Goal: Task Accomplishment & Management: Manage account settings

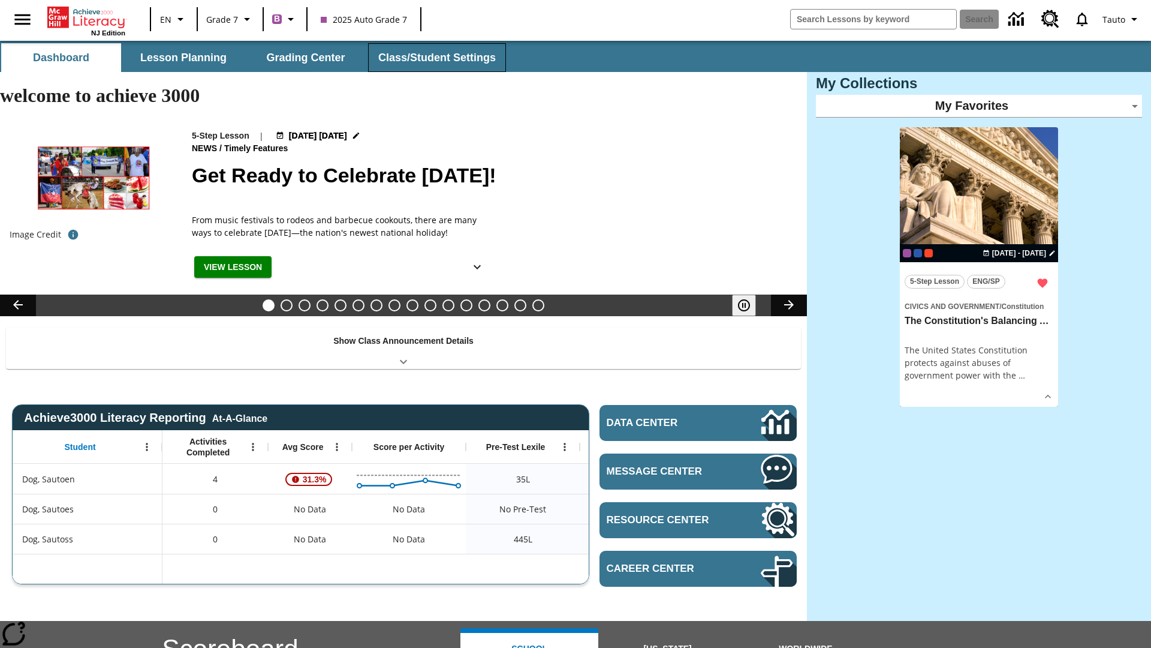
click at [435, 58] on button "Class/Student Settings" at bounding box center [437, 57] width 138 height 29
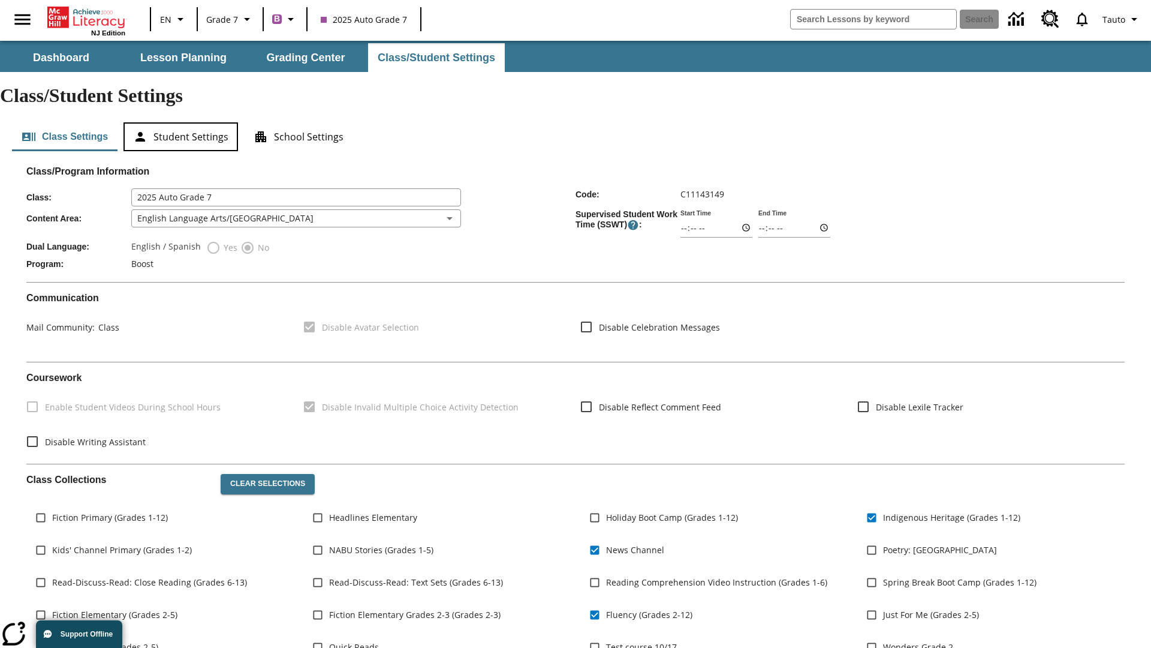
click at [181, 122] on button "Student Settings" at bounding box center [181, 136] width 115 height 29
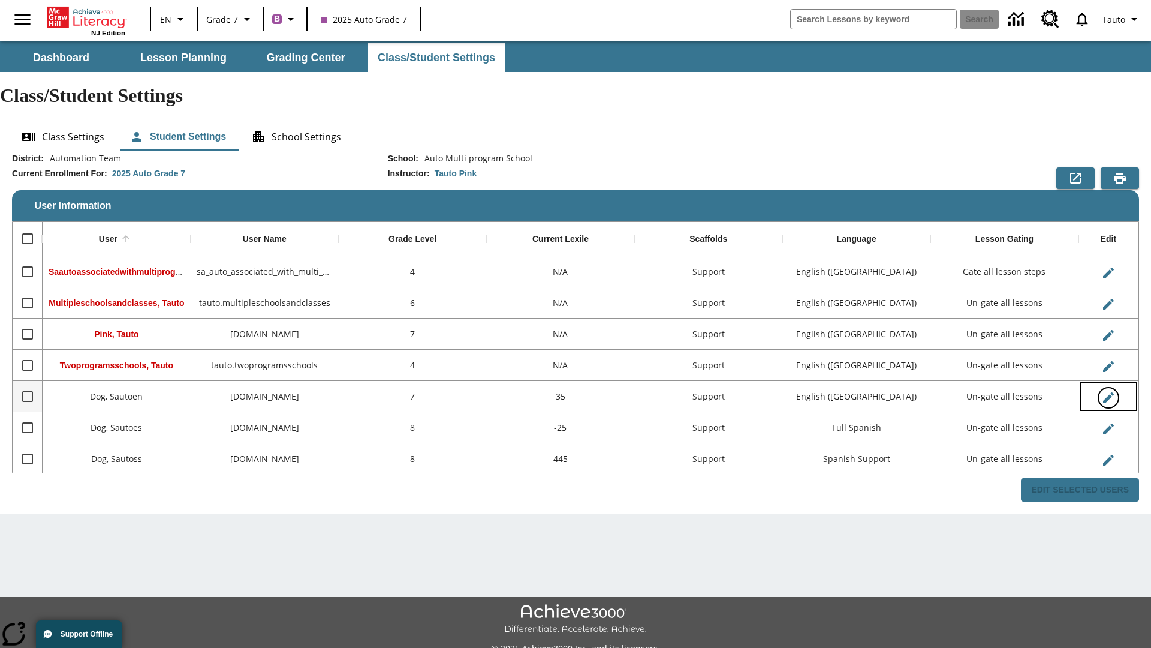
click at [1108, 392] on icon "Edit User" at bounding box center [1108, 397] width 11 height 11
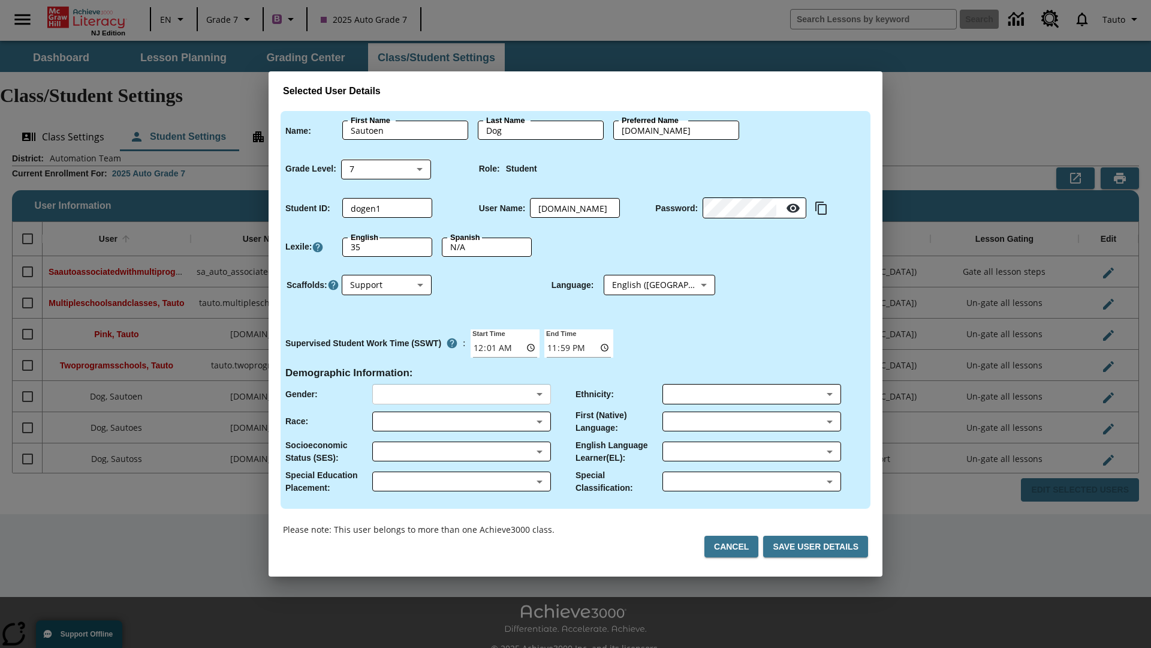
click at [461, 394] on body "Skip to main content NJ Edition EN Grade 7 B 2025 Auto Grade 7 Search 0 Tauto D…" at bounding box center [575, 357] width 1151 height 633
click at [461, 421] on body "Skip to main content NJ Edition EN Grade 7 B 2025 Auto Grade 7 Search 0 Tauto D…" at bounding box center [575, 357] width 1151 height 633
click at [461, 451] on body "Skip to main content NJ Edition EN Grade 7 B 2025 Auto Grade 7 Search 0 Tauto D…" at bounding box center [575, 357] width 1151 height 633
click at [461, 481] on body "Skip to main content NJ Edition EN Grade 7 B 2025 Auto Grade 7 Search 0 Tauto D…" at bounding box center [575, 357] width 1151 height 633
click at [751, 394] on body "Skip to main content NJ Edition EN Grade 7 B 2025 Auto Grade 7 Search 0 Tauto D…" at bounding box center [575, 357] width 1151 height 633
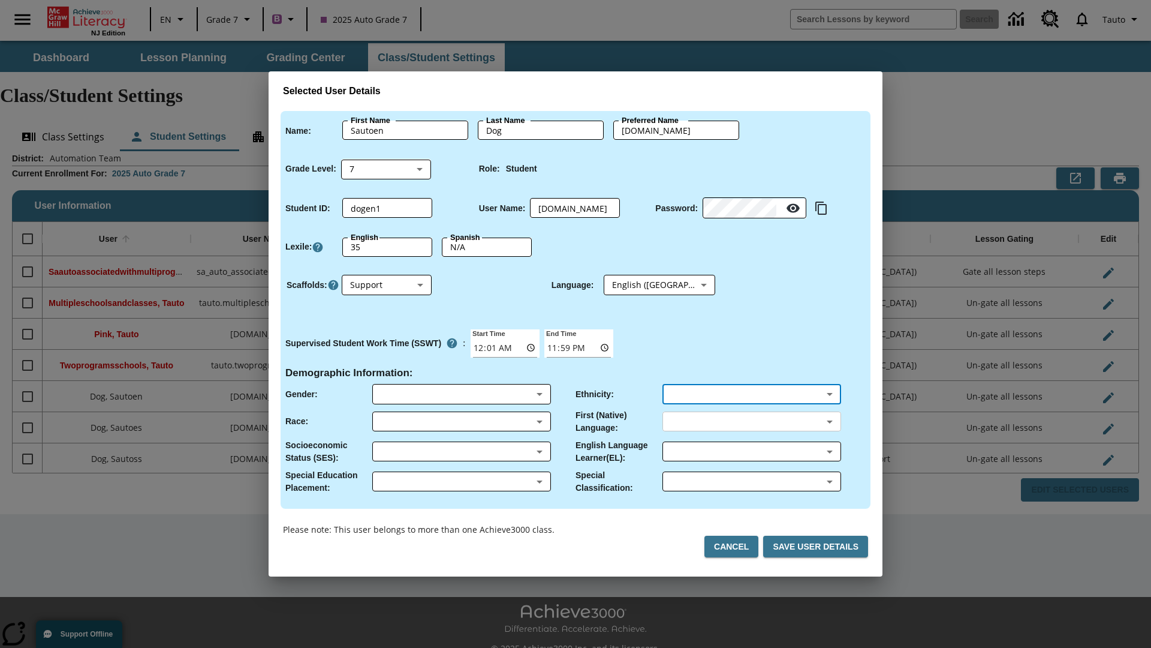
click at [751, 421] on body "Skip to main content NJ Edition EN Grade 7 B 2025 Auto Grade 7 Search 0 Tauto D…" at bounding box center [575, 357] width 1151 height 633
click at [751, 451] on body "Skip to main content NJ Edition EN Grade 7 B 2025 Auto Grade 7 Search 0 Tauto D…" at bounding box center [575, 357] width 1151 height 633
click at [751, 481] on body "Skip to main content NJ Edition EN Grade 7 B 2025 Auto Grade 7 Search 0 Tauto D…" at bounding box center [575, 357] width 1151 height 633
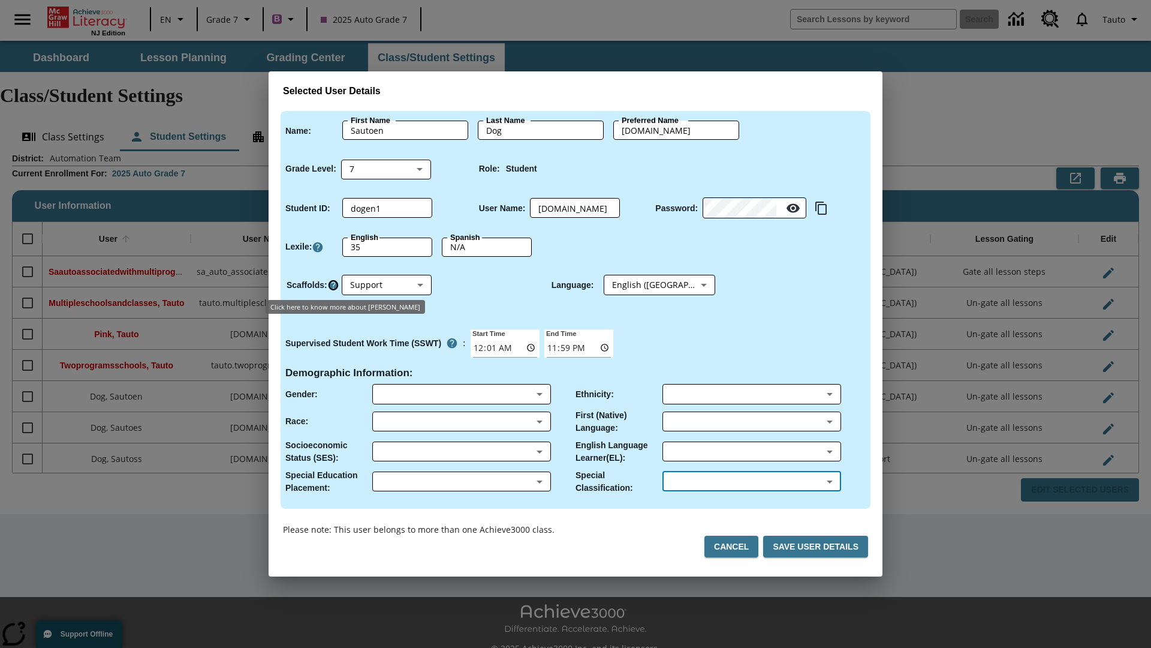
click at [333, 285] on icon "Click here to know more about Scaffolds" at bounding box center [333, 285] width 12 height 12
